Goal: Transaction & Acquisition: Purchase product/service

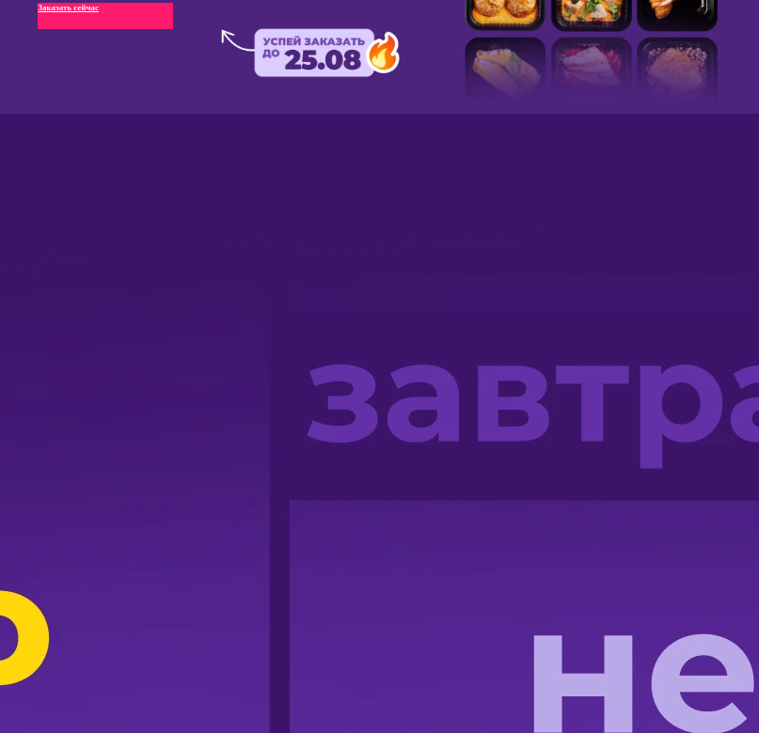
scroll to position [507, 0]
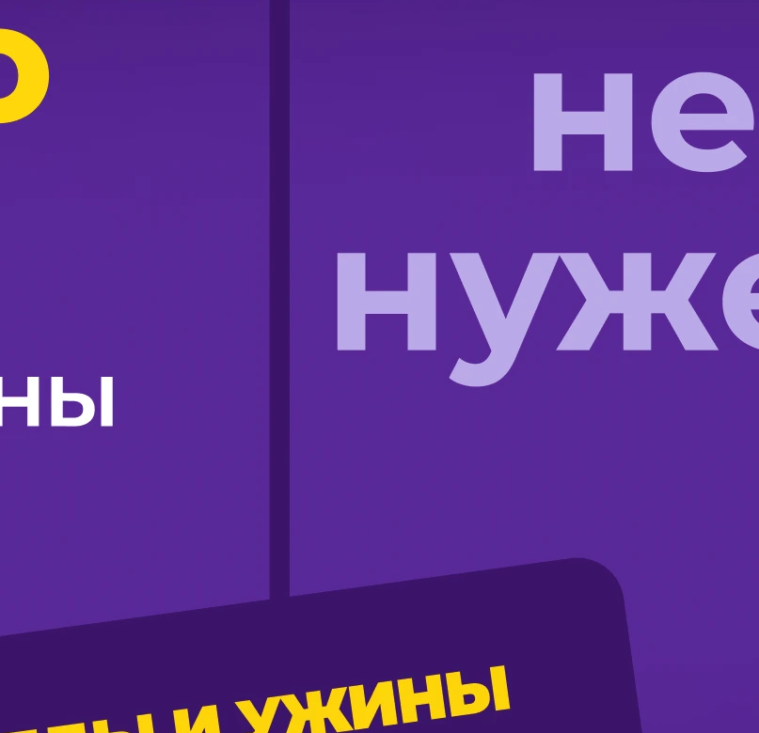
scroll to position [1123, 0]
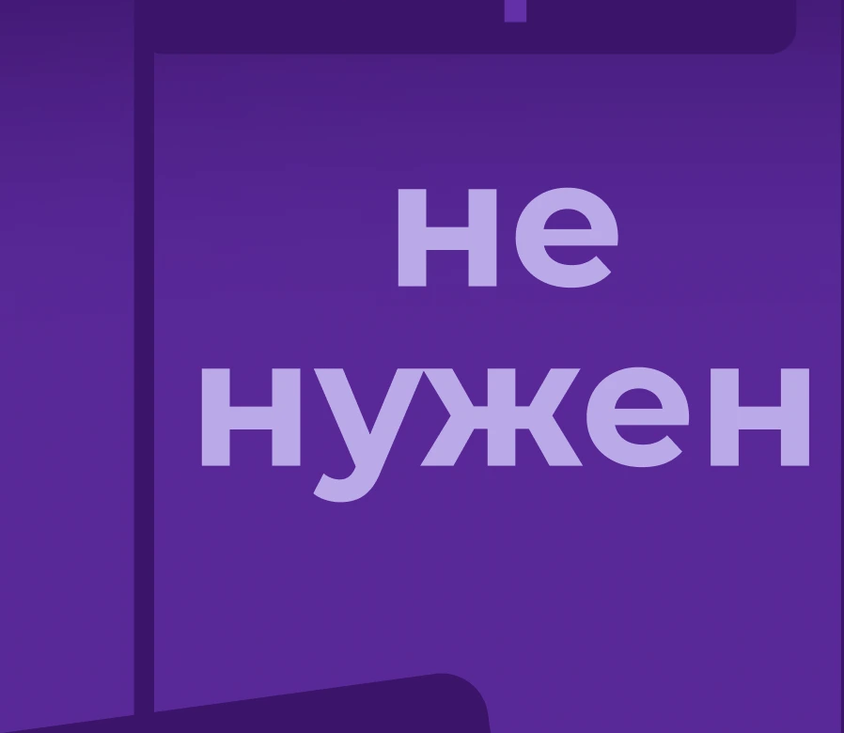
scroll to position [433, 0]
